Goal: Communication & Community: Answer question/provide support

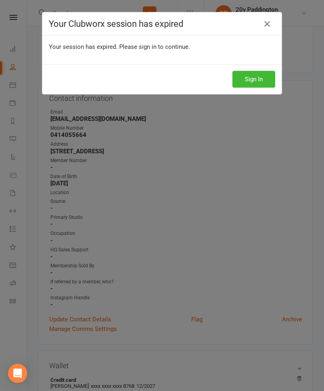
click at [267, 93] on div "Sign In" at bounding box center [162, 79] width 240 height 30
click at [262, 79] on button "Sign In" at bounding box center [254, 79] width 43 height 17
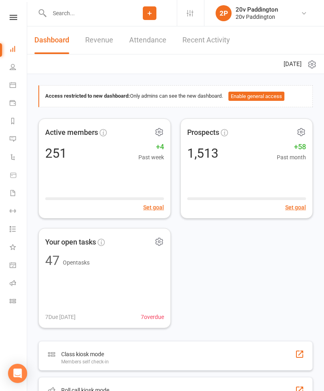
click at [20, 135] on link "Messages 4" at bounding box center [19, 140] width 18 height 18
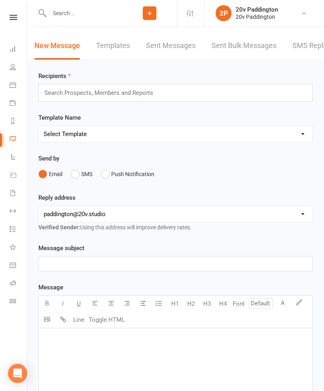
click at [313, 42] on link "SMS Replies 4" at bounding box center [317, 46] width 48 height 28
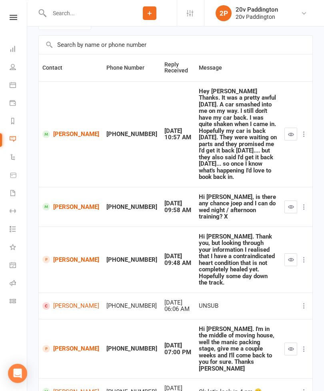
scroll to position [62, 0]
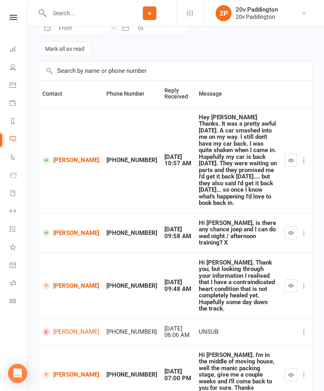
click at [16, 71] on link "People" at bounding box center [19, 68] width 18 height 18
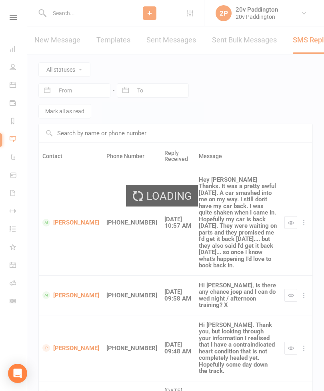
select select "100"
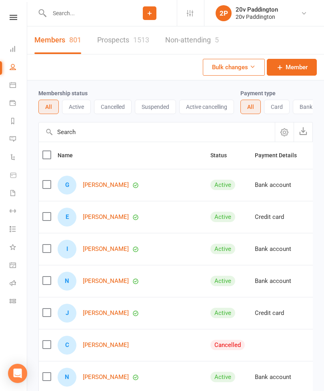
click at [144, 36] on div "1513" at bounding box center [141, 40] width 16 height 8
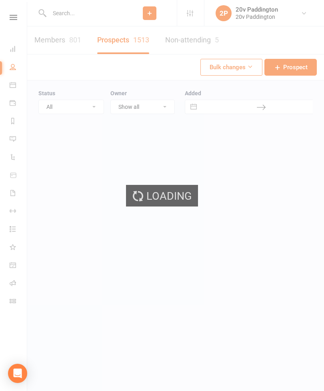
select select "100"
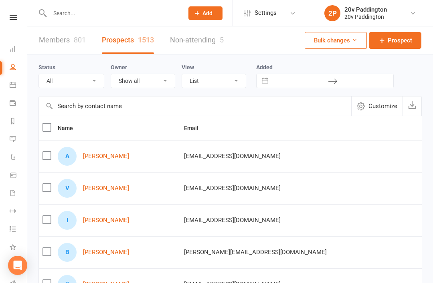
click at [19, 93] on link "Calendar" at bounding box center [19, 86] width 18 height 18
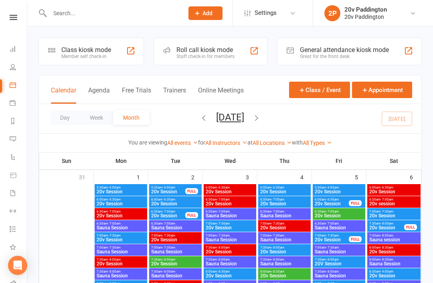
click at [99, 94] on button "Agenda" at bounding box center [99, 95] width 22 height 17
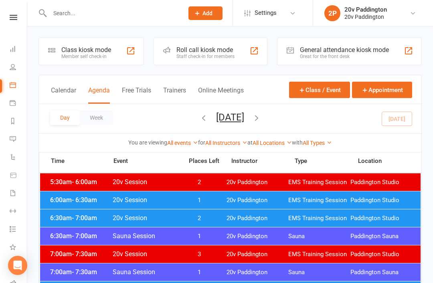
click at [261, 121] on icon "button" at bounding box center [256, 117] width 9 height 9
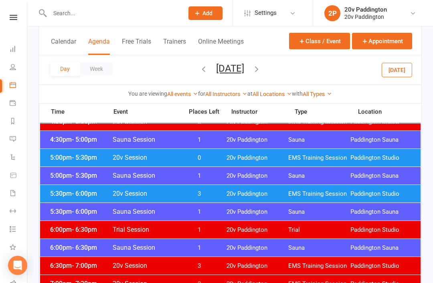
scroll to position [725, 0]
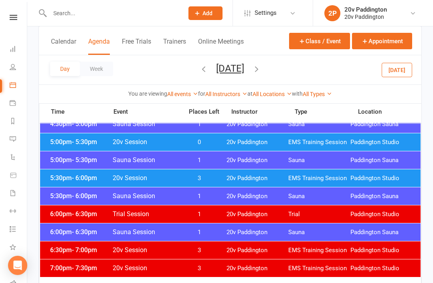
click at [324, 183] on div "5:30pm - 6:00pm 20v Session 3 20v Paddington EMS Training Session [GEOGRAPHIC_D…" at bounding box center [230, 178] width 380 height 18
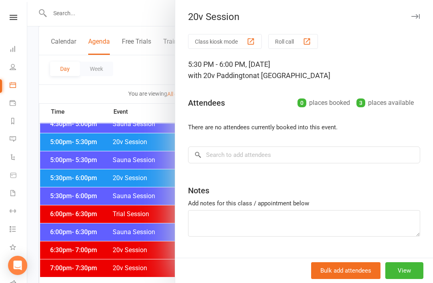
click at [54, 160] on div at bounding box center [229, 141] width 405 height 283
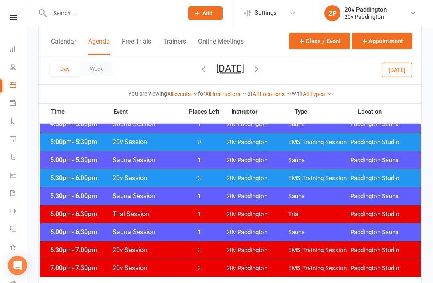
click at [73, 143] on span "- 5:30pm" at bounding box center [84, 142] width 25 height 8
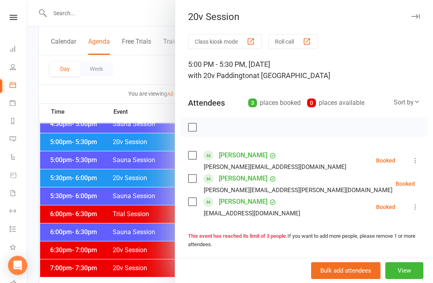
click at [68, 144] on div at bounding box center [229, 141] width 405 height 283
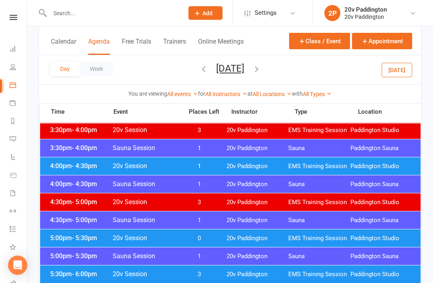
click at [63, 169] on span "4:00pm - 4:30pm" at bounding box center [80, 167] width 64 height 8
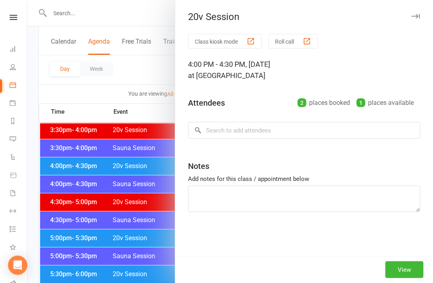
scroll to position [629, 0]
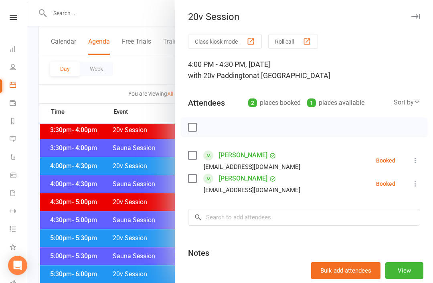
click at [63, 169] on div at bounding box center [229, 141] width 405 height 283
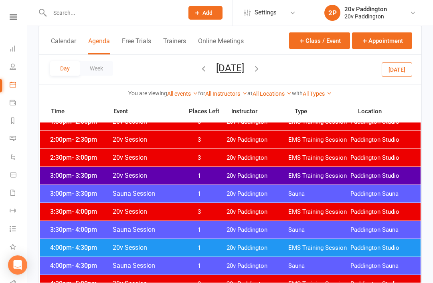
click at [60, 167] on div "3:00pm - 3:30pm 20v Session 1 20v Paddington EMS Training Session [GEOGRAPHIC_D…" at bounding box center [230, 176] width 380 height 18
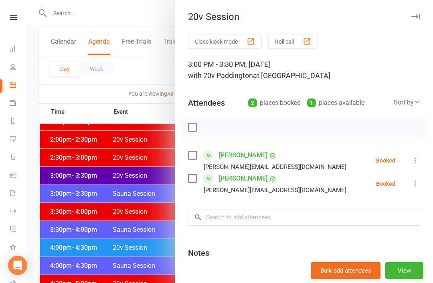
click at [64, 172] on div at bounding box center [229, 141] width 405 height 283
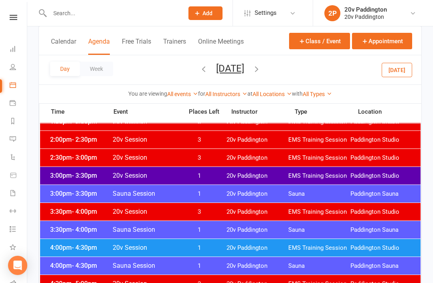
click at [72, 173] on span "- 3:30pm" at bounding box center [84, 176] width 25 height 8
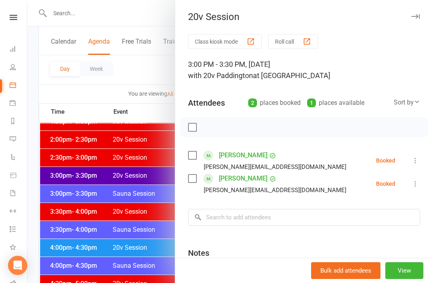
click at [62, 165] on div at bounding box center [229, 141] width 405 height 283
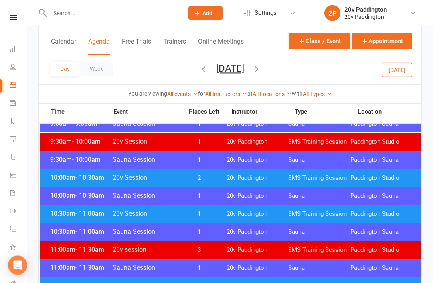
click at [69, 180] on span "10:00am - 10:30am" at bounding box center [80, 178] width 64 height 8
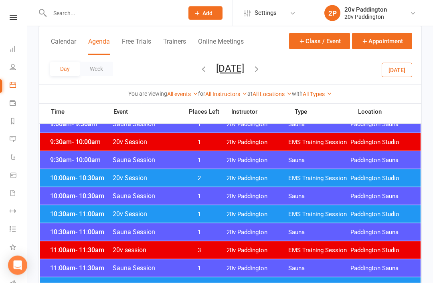
scroll to position [275, 0]
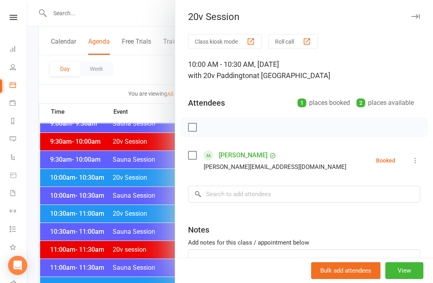
click at [66, 179] on div at bounding box center [229, 141] width 405 height 283
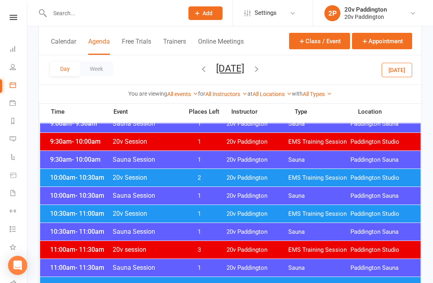
click at [82, 215] on span "- 11:00am" at bounding box center [89, 214] width 29 height 8
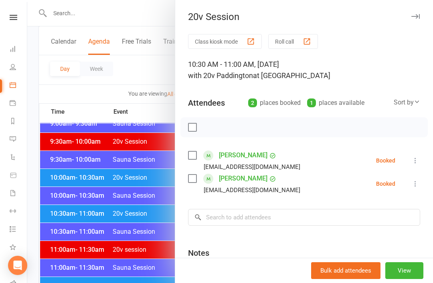
click at [69, 190] on div at bounding box center [229, 141] width 405 height 283
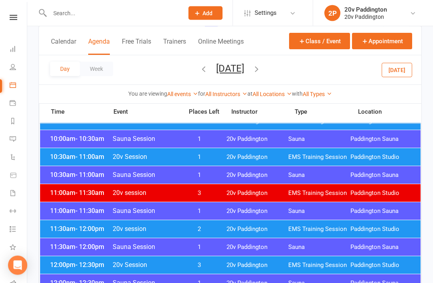
click at [79, 228] on span "- 12:00pm" at bounding box center [89, 230] width 29 height 8
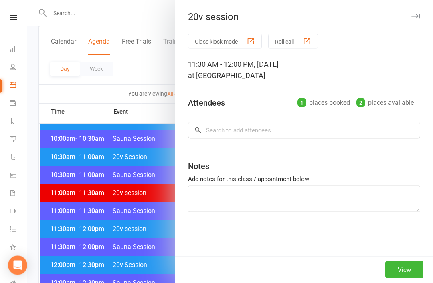
scroll to position [332, 0]
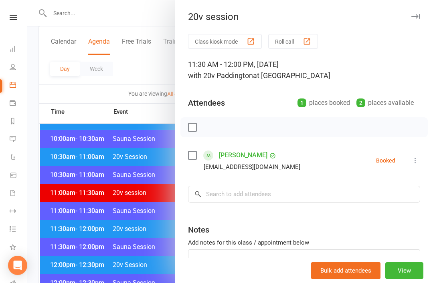
click at [65, 202] on div at bounding box center [229, 141] width 405 height 283
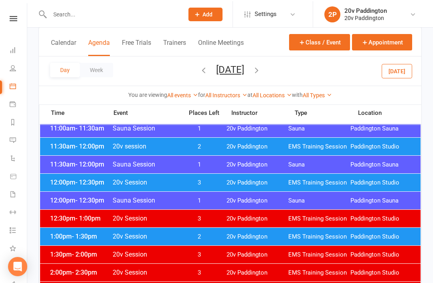
click at [72, 242] on div "1:00pm - 1:30pm 20v Session 2 20v Paddington EMS Training Session [GEOGRAPHIC_D…" at bounding box center [230, 236] width 380 height 18
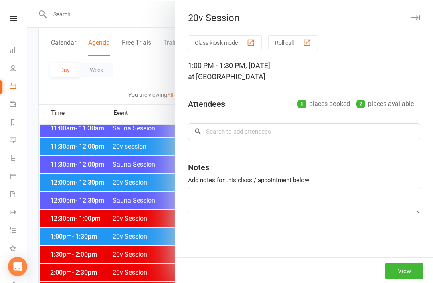
scroll to position [414, 0]
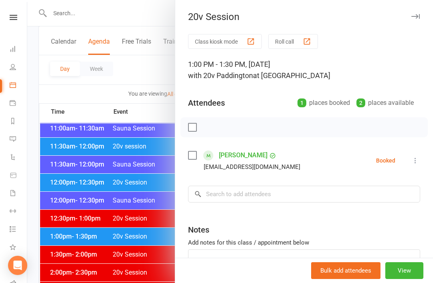
click at [61, 204] on div at bounding box center [229, 141] width 405 height 283
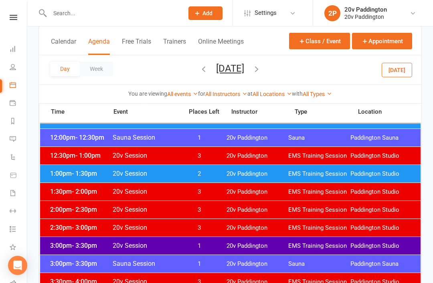
scroll to position [482, 0]
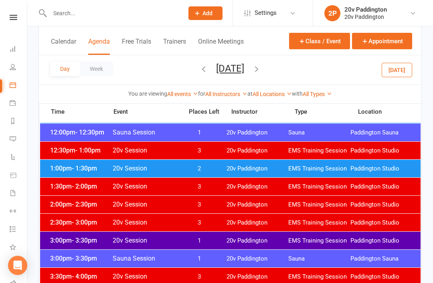
click at [71, 247] on div "3:00pm - 3:30pm 20v Session 1 20v Paddington EMS Training Session [GEOGRAPHIC_D…" at bounding box center [230, 241] width 380 height 18
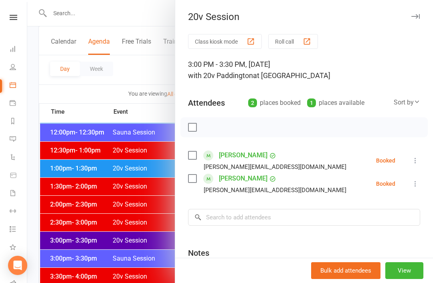
click at [61, 195] on div at bounding box center [229, 141] width 405 height 283
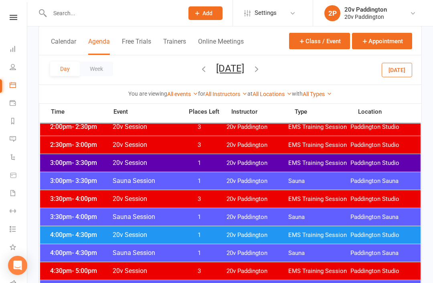
scroll to position [562, 0]
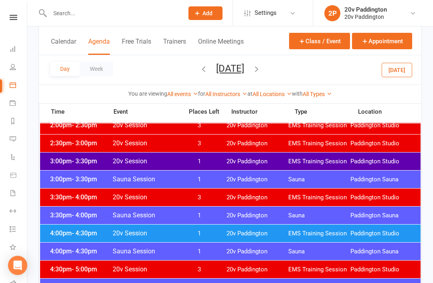
click at [324, 236] on span "EMS Training Session" at bounding box center [319, 234] width 62 height 8
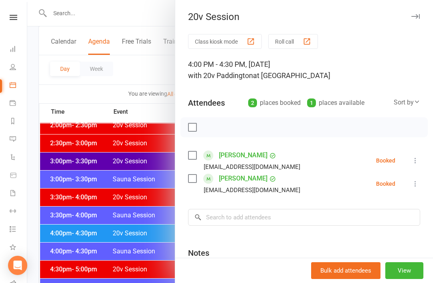
click at [142, 200] on div at bounding box center [229, 141] width 405 height 283
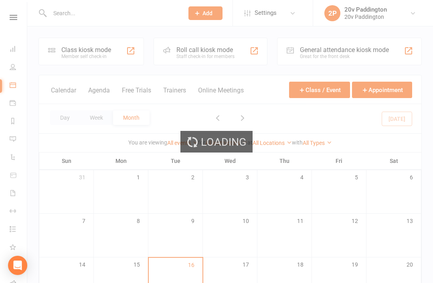
click at [12, 141] on div "Loading" at bounding box center [216, 141] width 433 height 283
click at [17, 143] on div "Loading" at bounding box center [216, 141] width 433 height 283
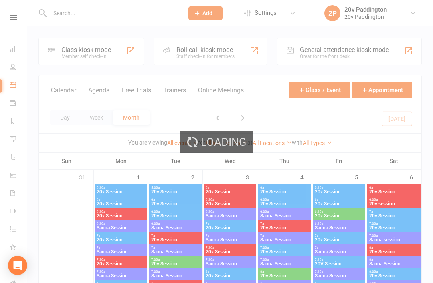
click at [16, 144] on link "Messages 4" at bounding box center [19, 140] width 18 height 18
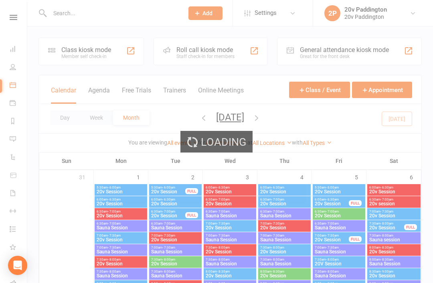
click at [14, 140] on div "Loading" at bounding box center [216, 141] width 433 height 283
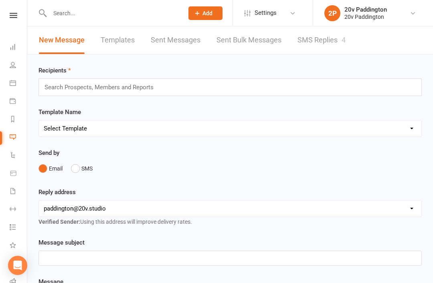
click at [338, 34] on link "SMS Replies 4" at bounding box center [321, 40] width 48 height 28
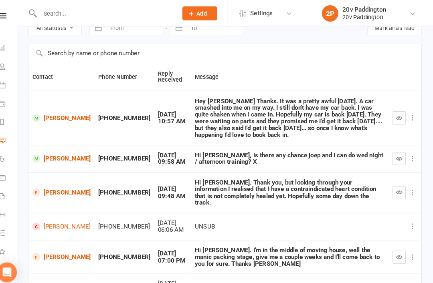
scroll to position [43, 0]
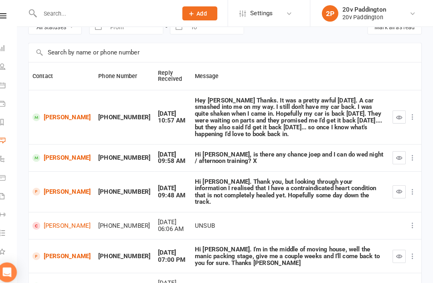
click at [60, 113] on link "[PERSON_NAME]" at bounding box center [70, 115] width 57 height 8
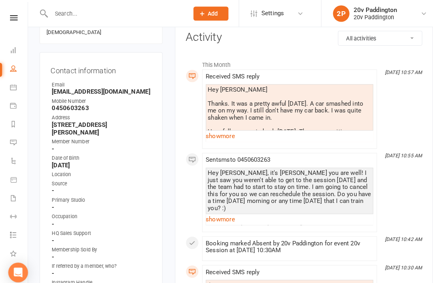
click at [235, 137] on link "show more" at bounding box center [281, 132] width 163 height 11
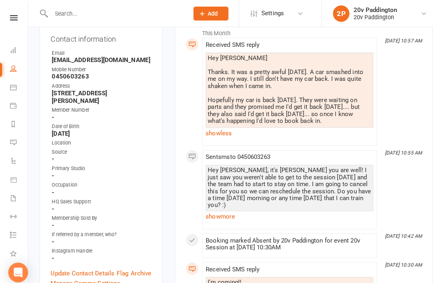
scroll to position [137, 0]
click at [248, 206] on link "show more" at bounding box center [281, 210] width 163 height 11
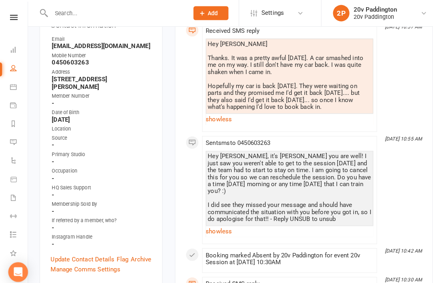
scroll to position [149, 0]
click at [15, 141] on icon at bounding box center [13, 139] width 6 height 6
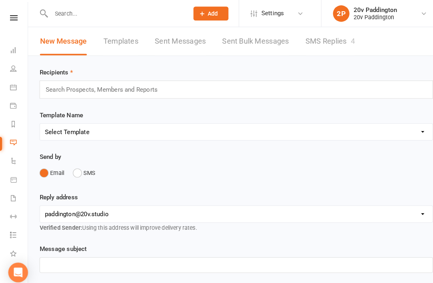
click at [320, 46] on link "SMS Replies 4" at bounding box center [321, 40] width 48 height 28
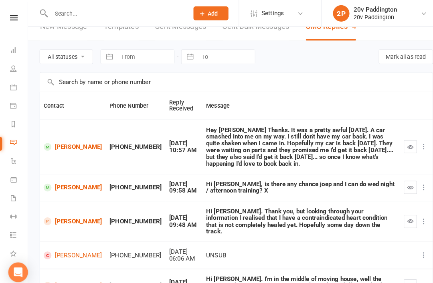
scroll to position [16, 0]
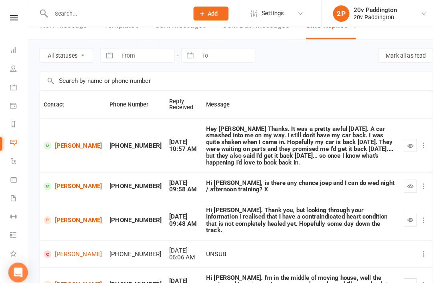
click at [56, 178] on link "[PERSON_NAME]" at bounding box center [70, 182] width 57 height 8
